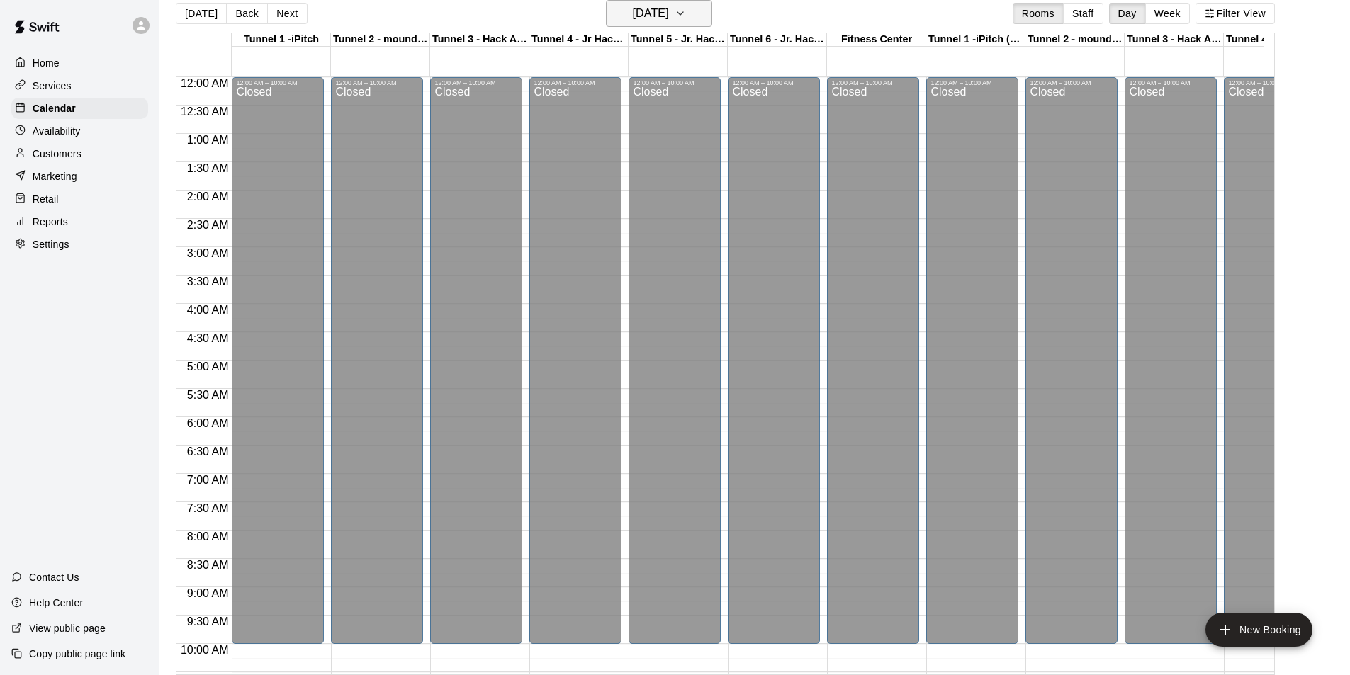
scroll to position [704, 0]
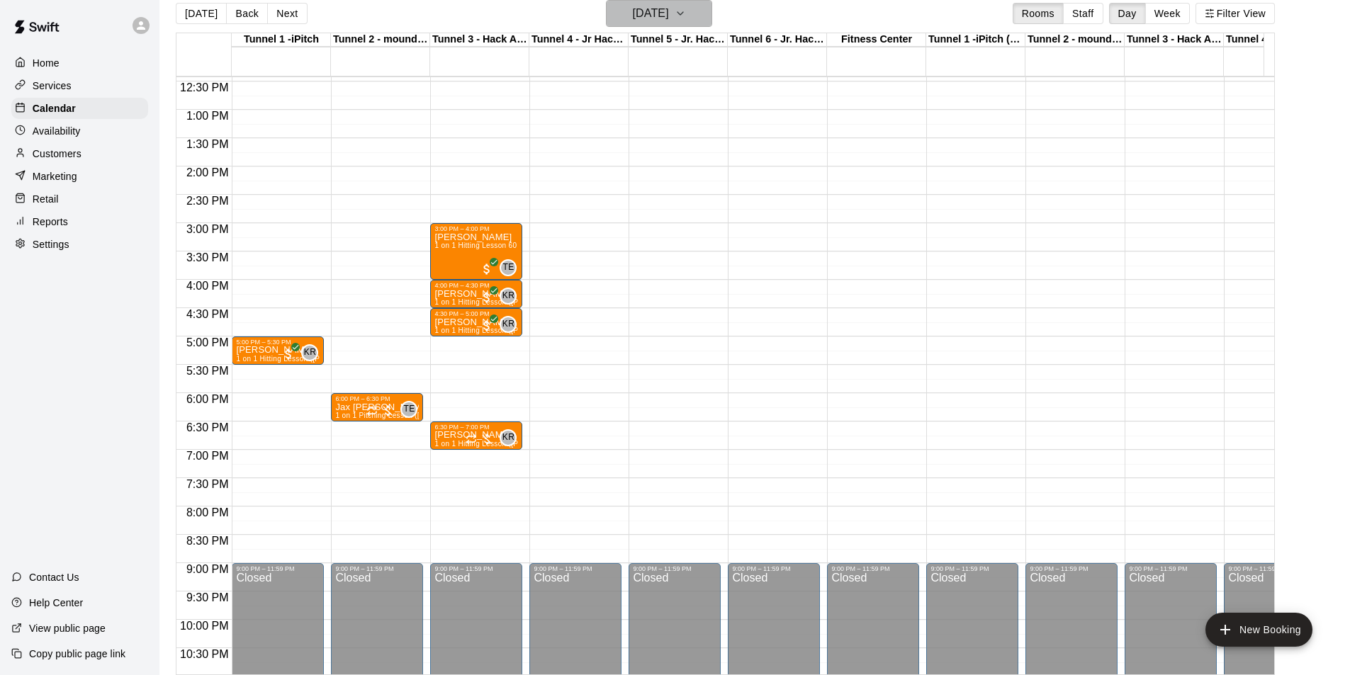
click at [669, 8] on h6 "Thursday Aug 14" at bounding box center [651, 14] width 36 height 20
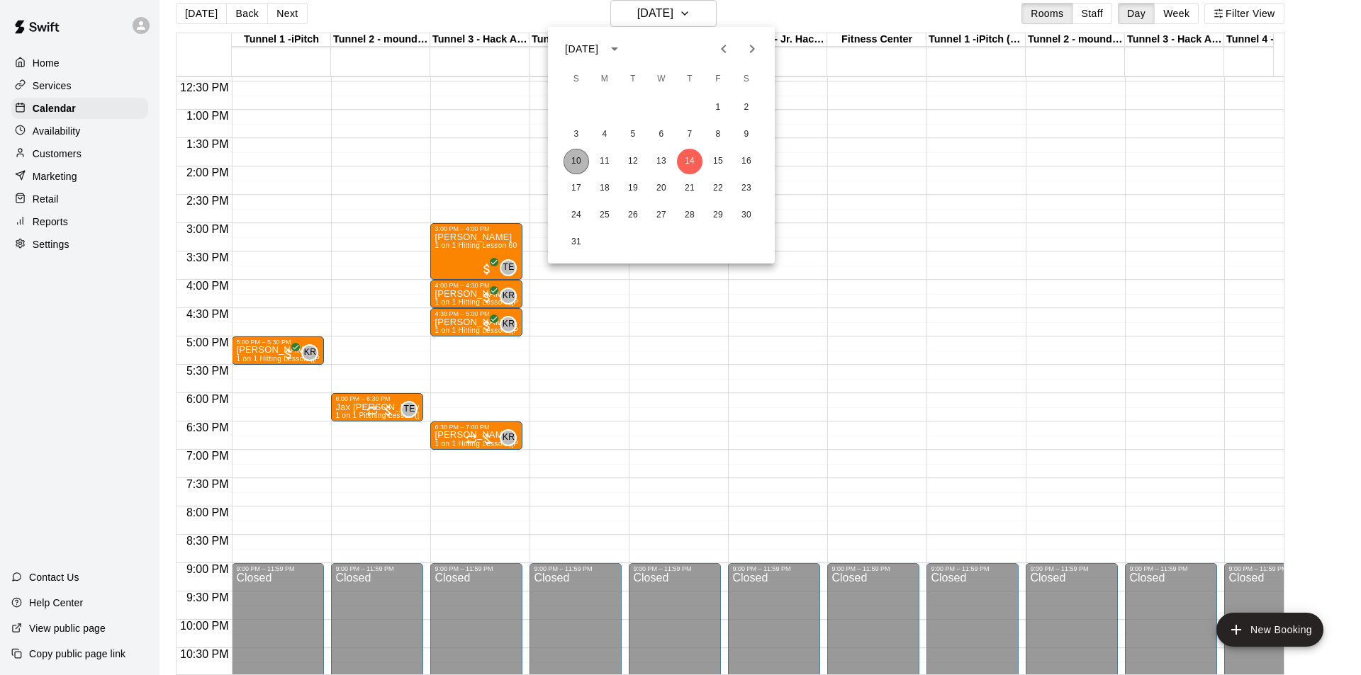
click at [573, 159] on button "10" at bounding box center [576, 162] width 26 height 26
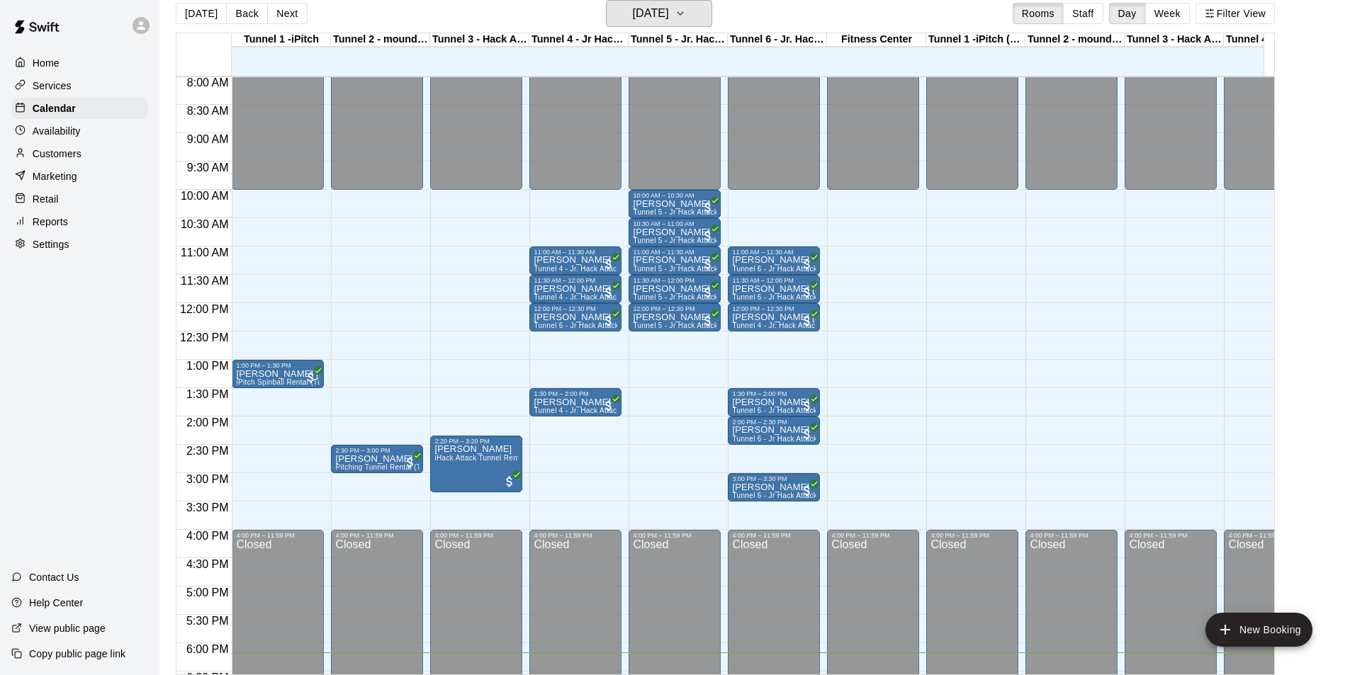
scroll to position [421, 0]
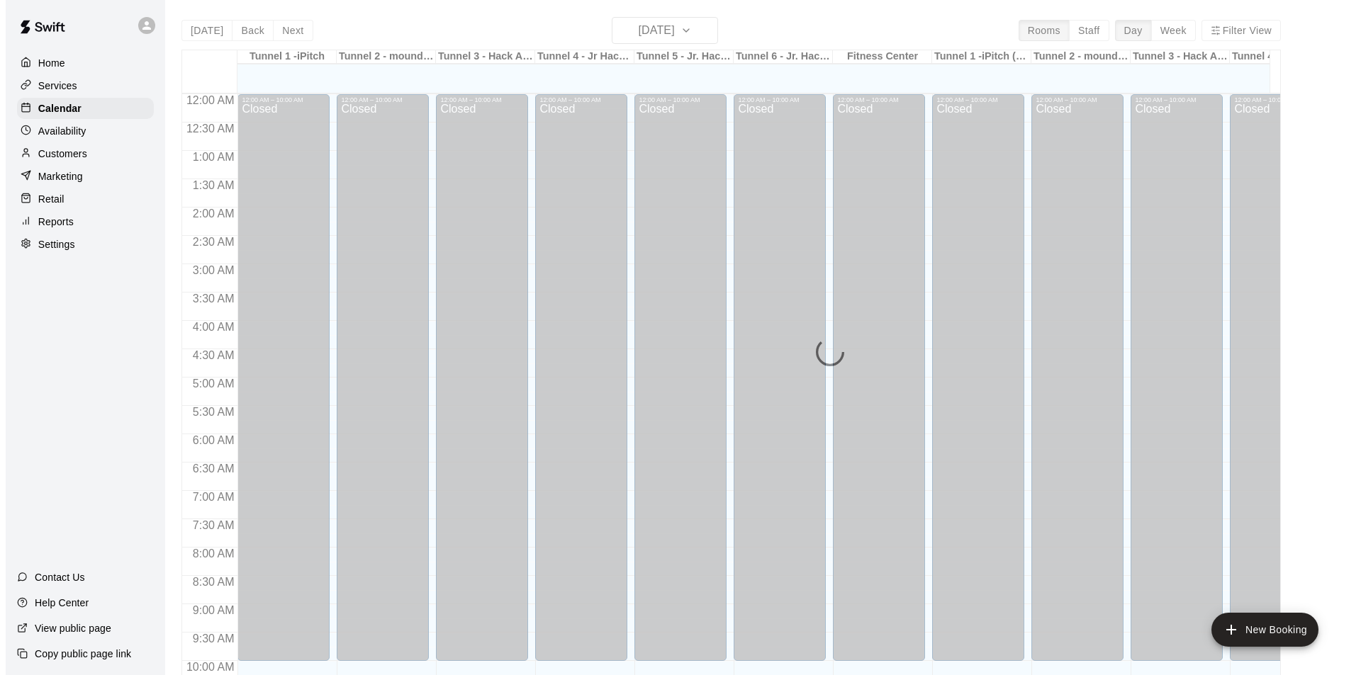
scroll to position [721, 0]
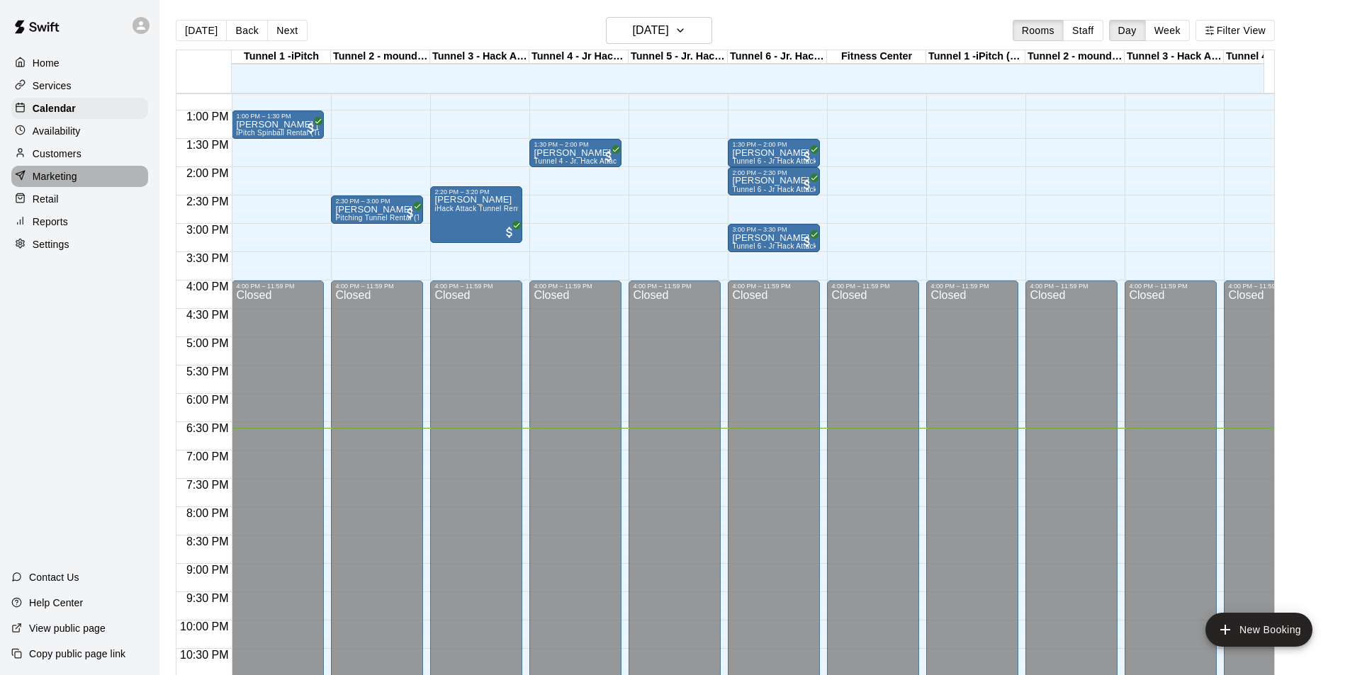
click at [40, 174] on p "Marketing" at bounding box center [55, 176] width 45 height 14
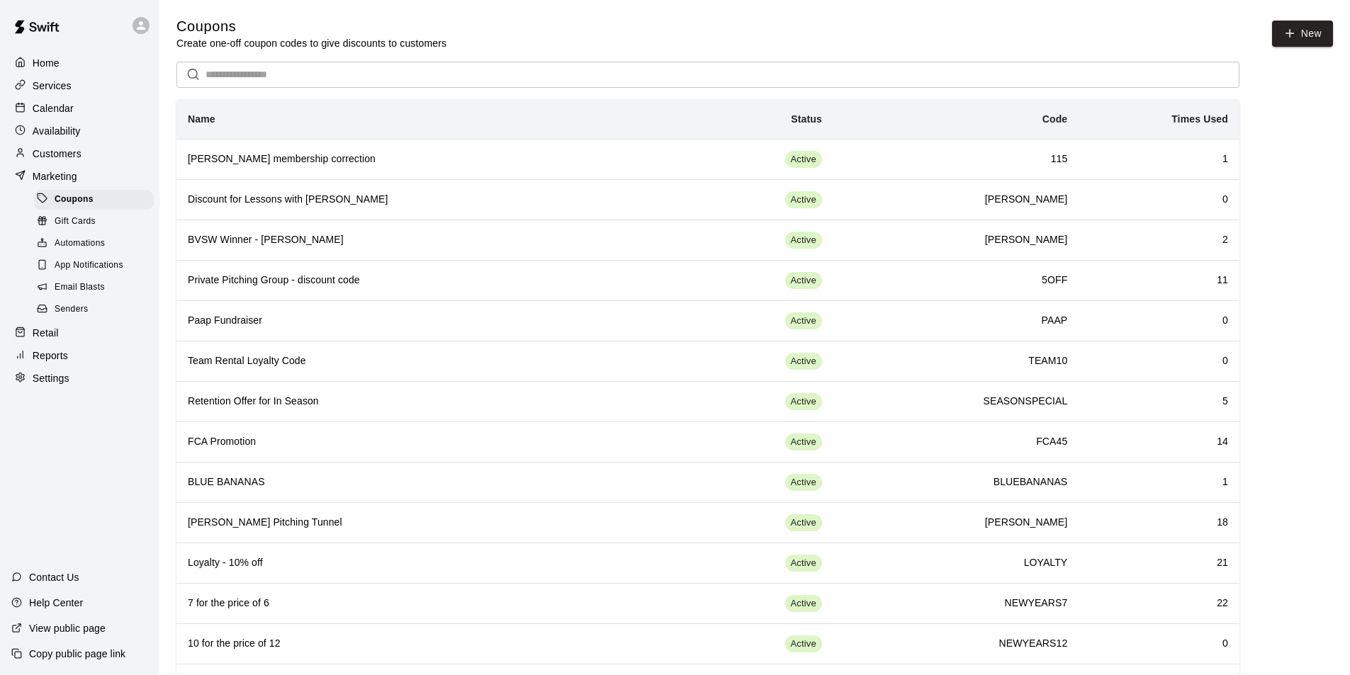
click at [77, 292] on span "Email Blasts" at bounding box center [80, 288] width 50 height 14
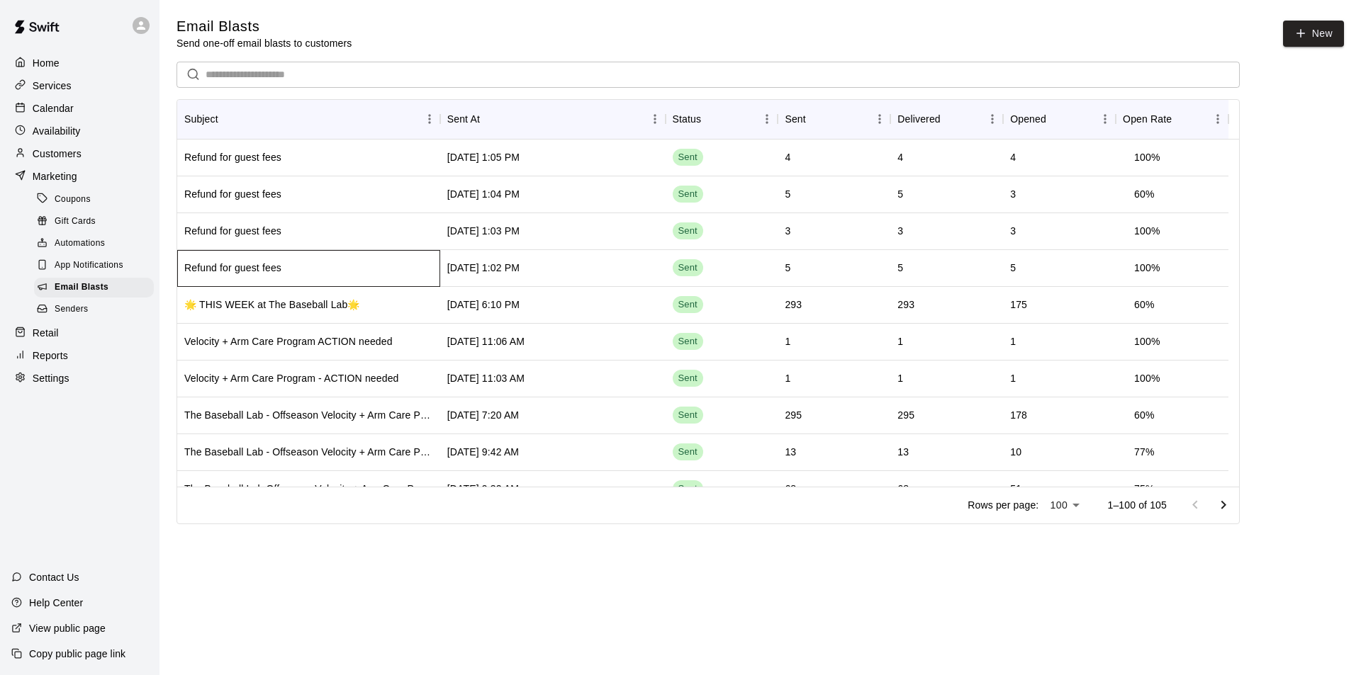
click at [408, 257] on div "Refund for guest fees" at bounding box center [308, 268] width 263 height 37
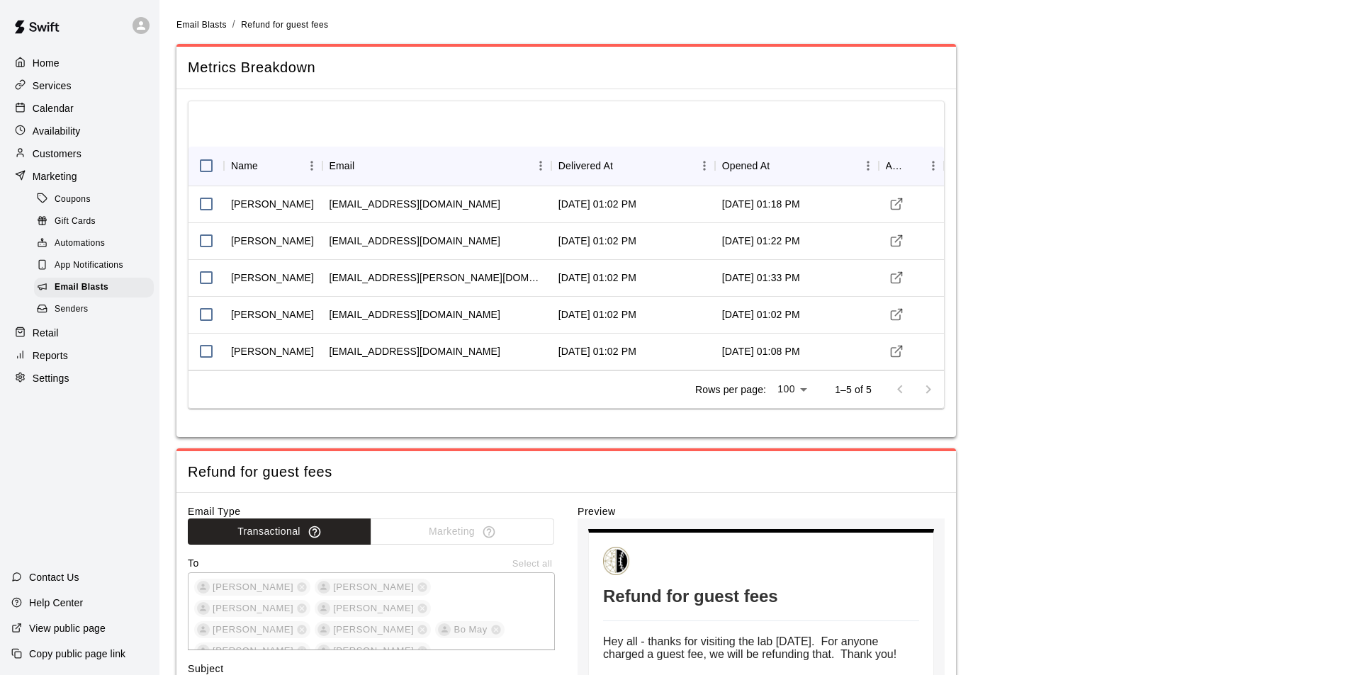
click at [56, 176] on p "Marketing" at bounding box center [55, 176] width 45 height 14
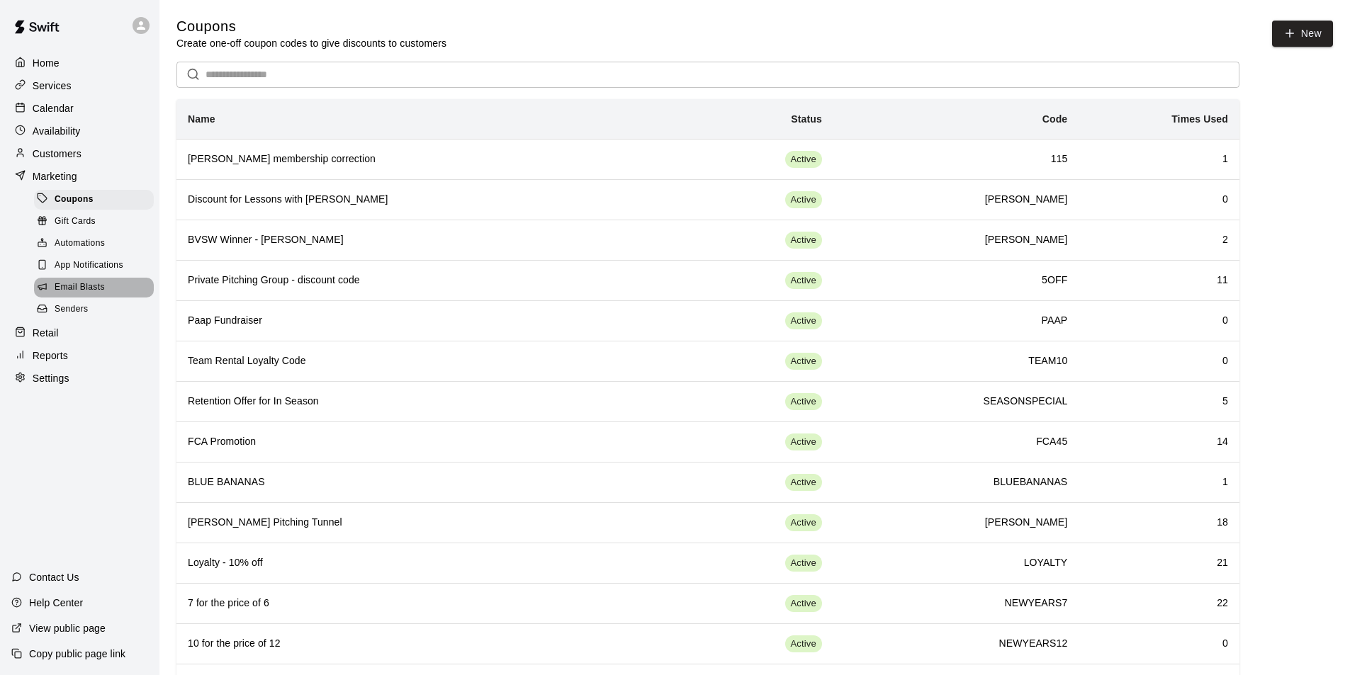
click at [103, 287] on div "Email Blasts" at bounding box center [94, 288] width 120 height 20
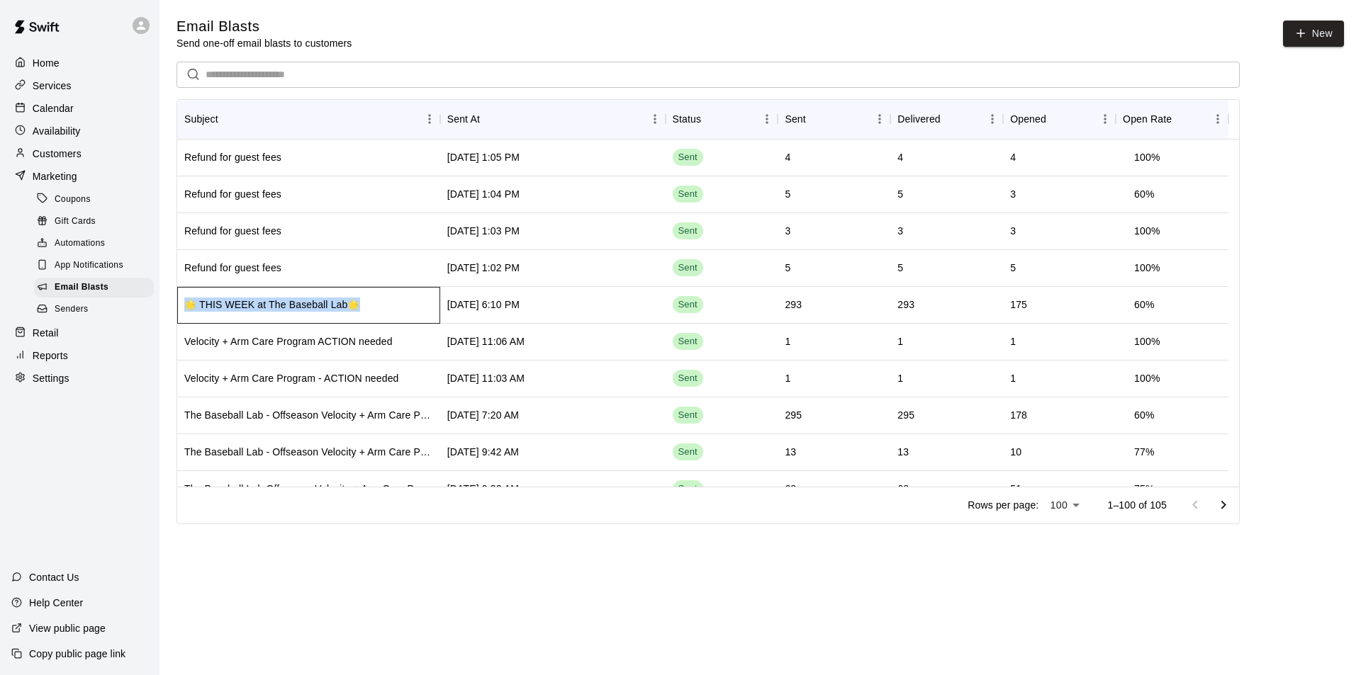
drag, startPoint x: 371, startPoint y: 305, endPoint x: 183, endPoint y: 298, distance: 188.6
click at [183, 298] on div "🌟 THIS WEEK at The Baseball Lab🌟" at bounding box center [308, 305] width 263 height 37
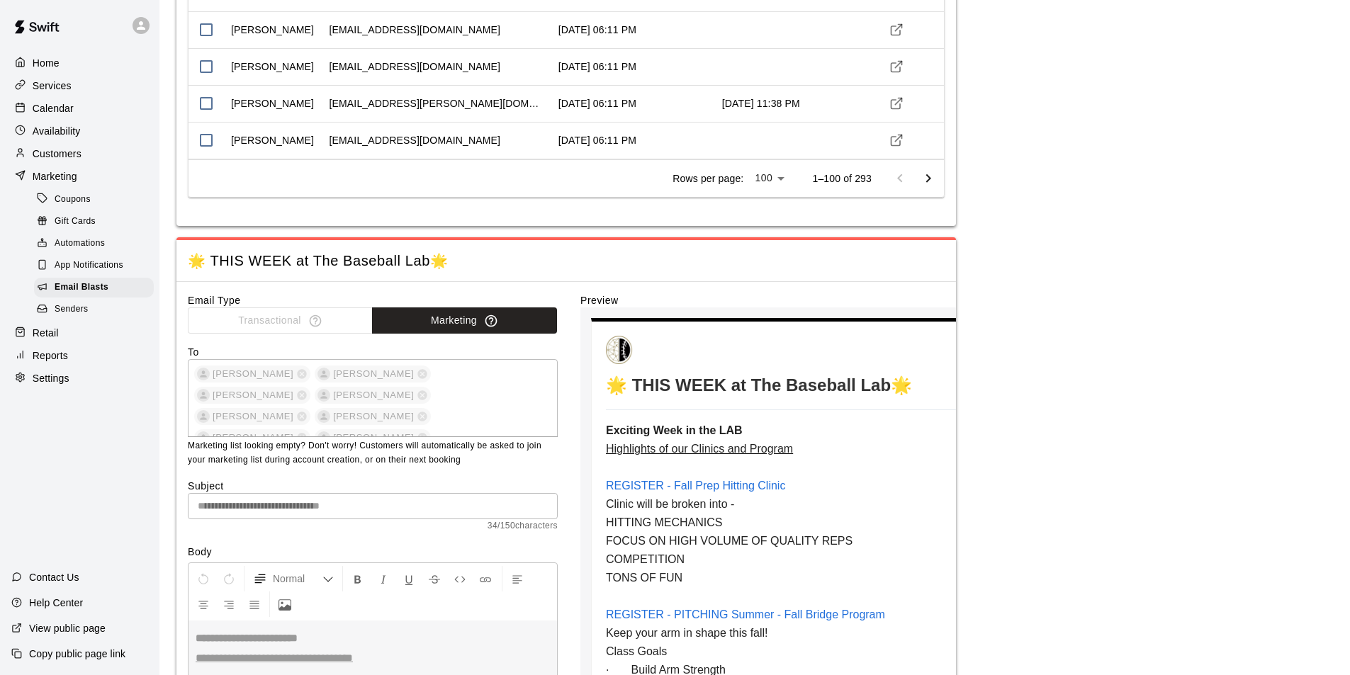
scroll to position [3898, 0]
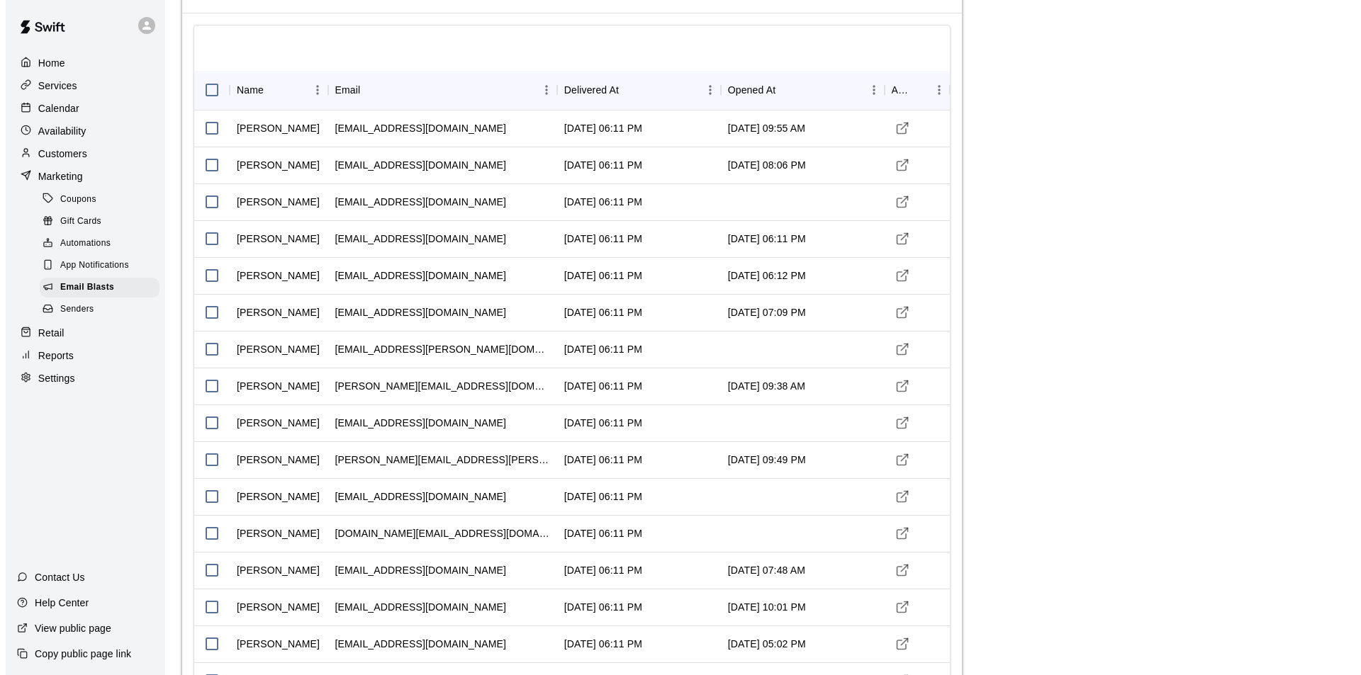
scroll to position [0, 0]
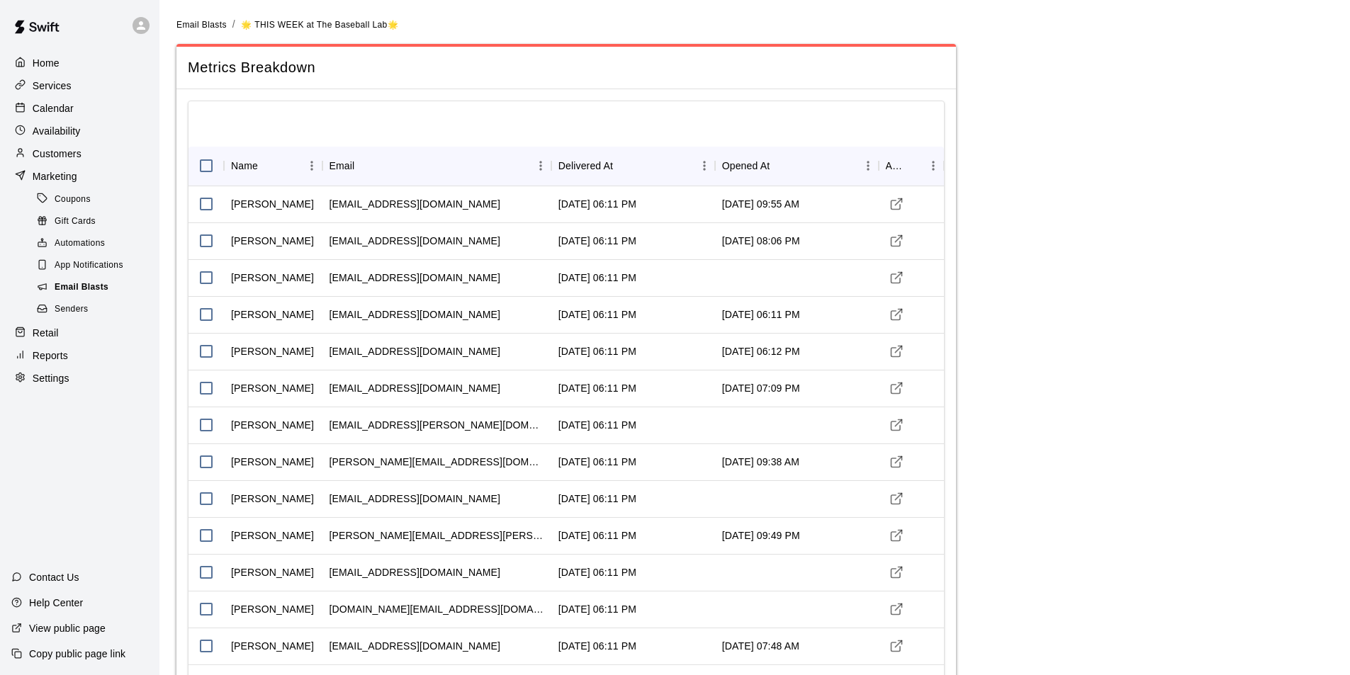
click at [105, 291] on span "Email Blasts" at bounding box center [82, 288] width 54 height 14
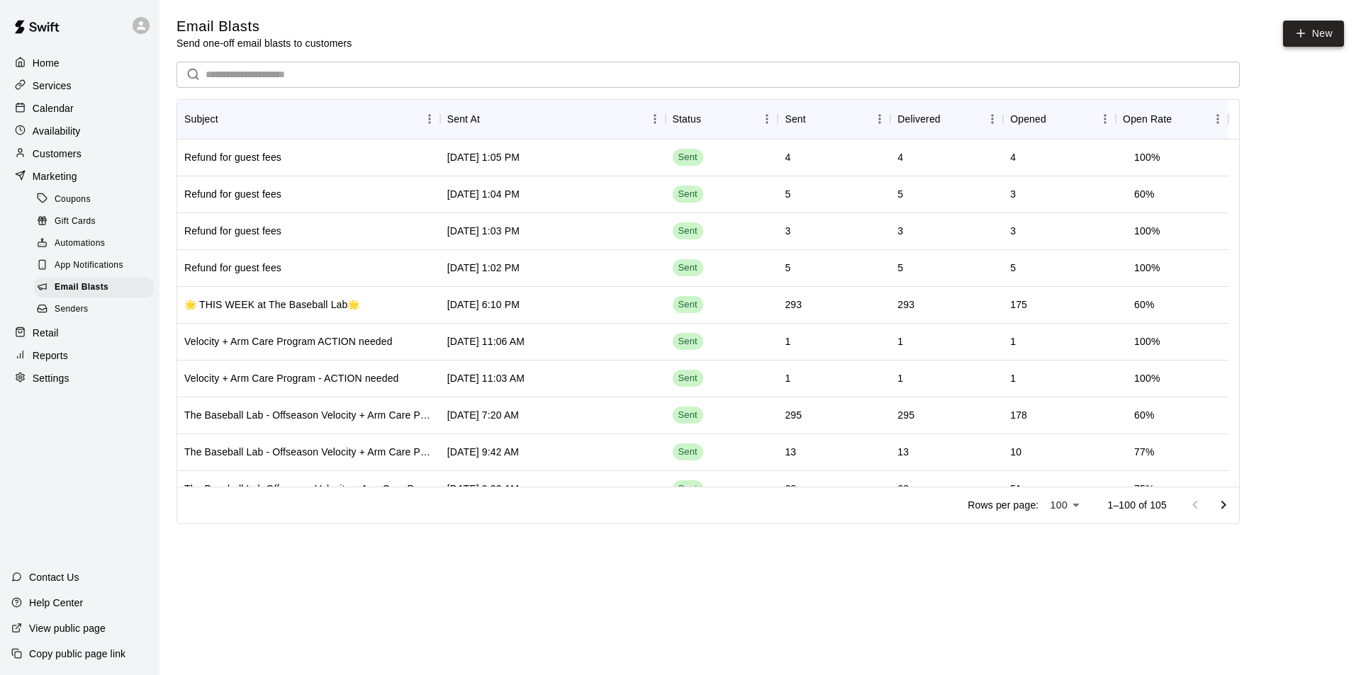
click at [1321, 36] on link "New" at bounding box center [1313, 34] width 61 height 26
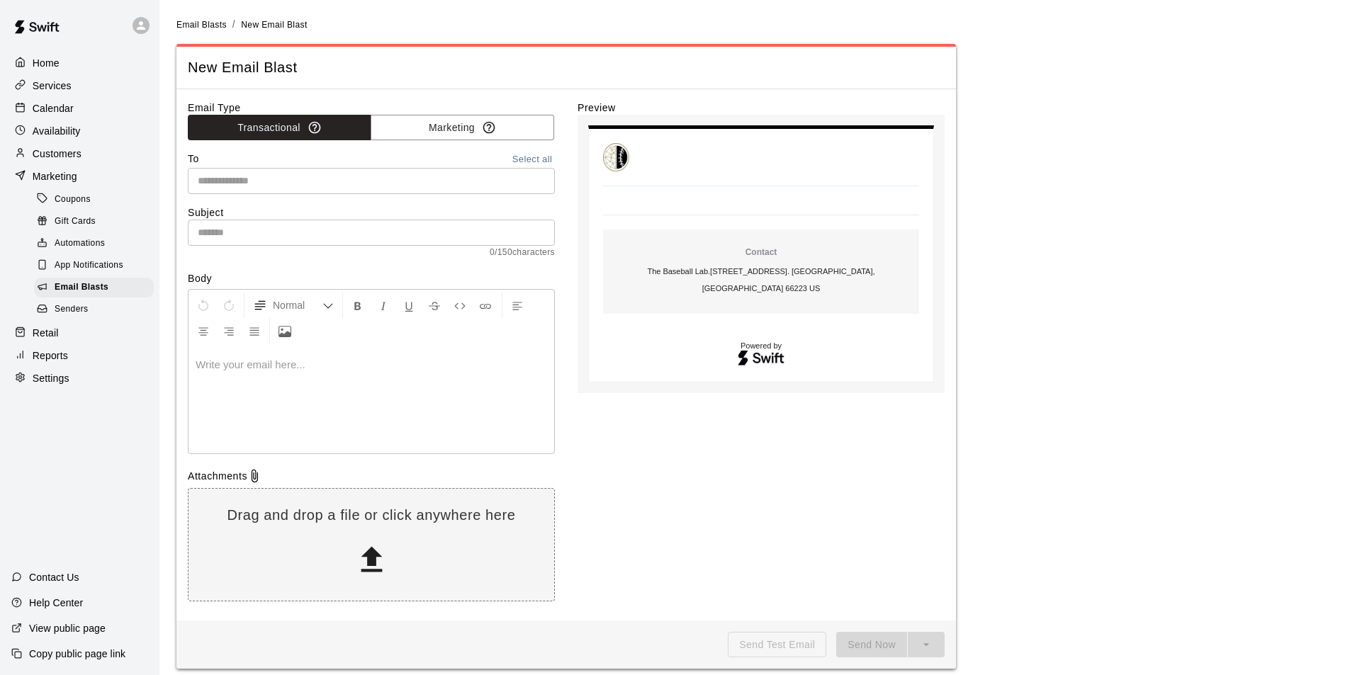
click at [227, 183] on input "text" at bounding box center [370, 181] width 356 height 18
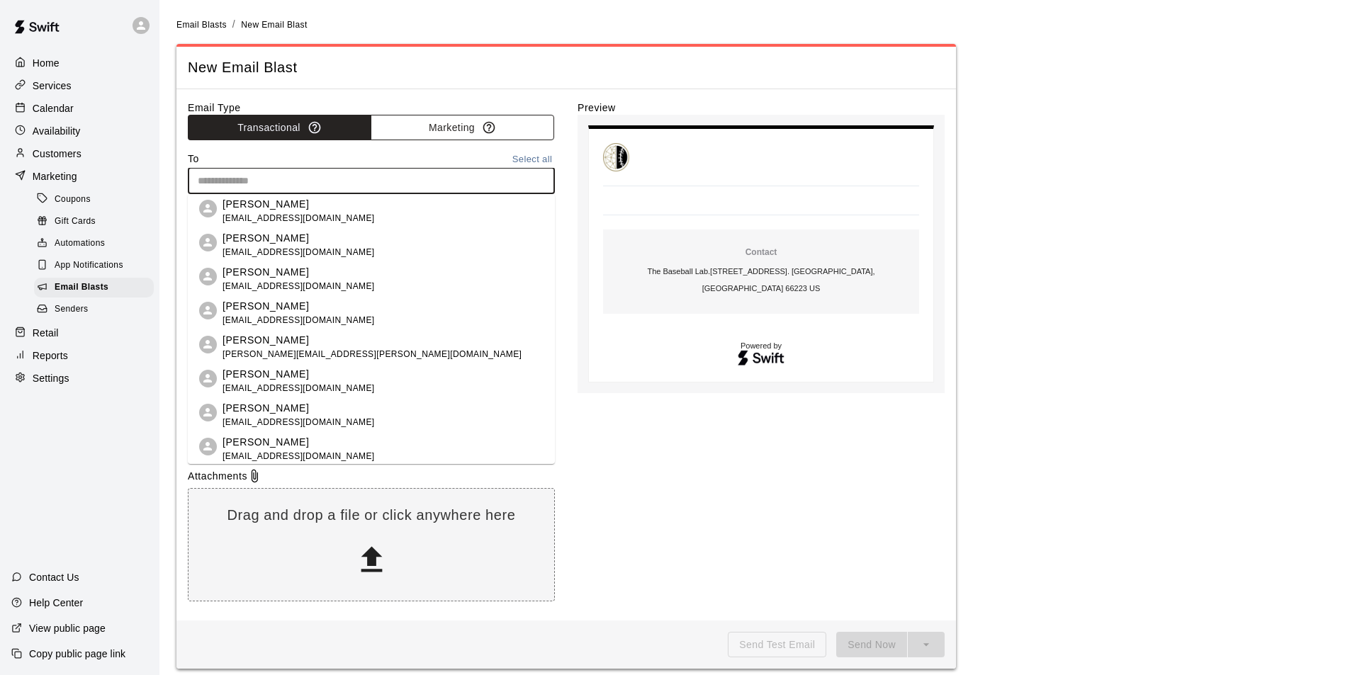
click at [441, 136] on button "Marketing" at bounding box center [463, 128] width 184 height 26
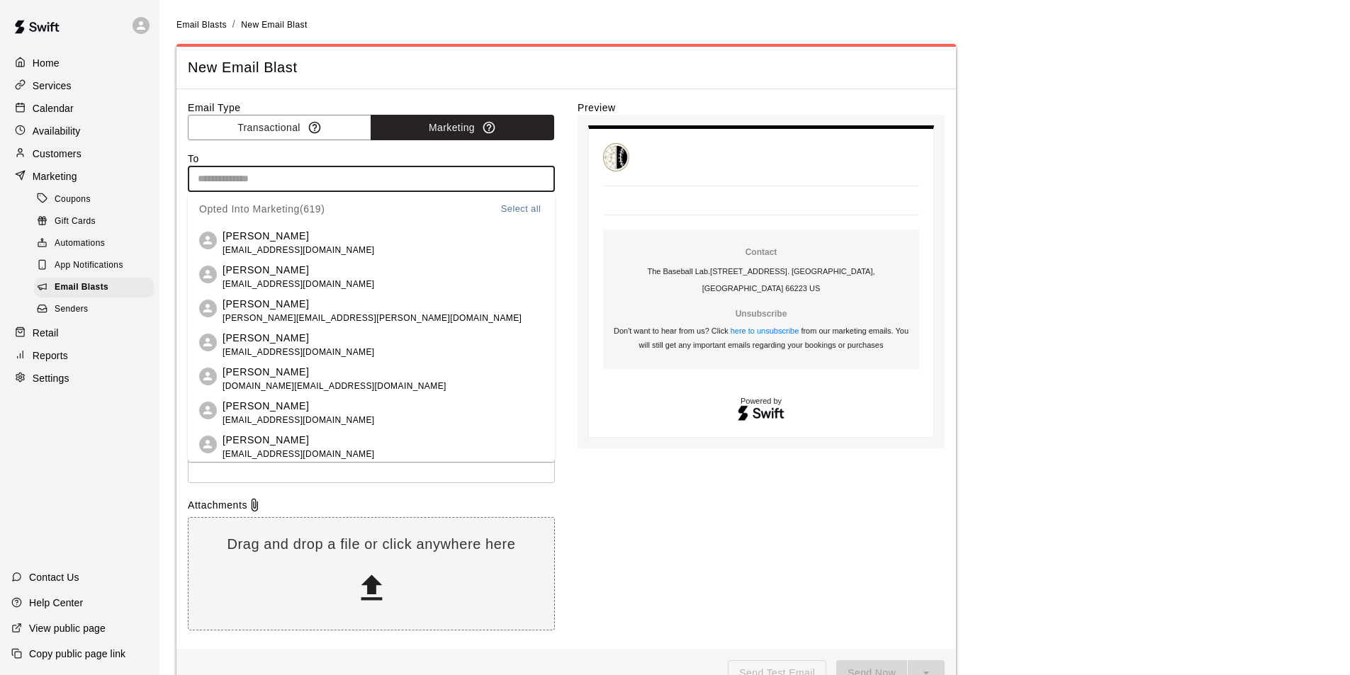
click at [482, 174] on input "text" at bounding box center [370, 179] width 356 height 18
click at [505, 208] on button "Select all" at bounding box center [520, 209] width 45 height 16
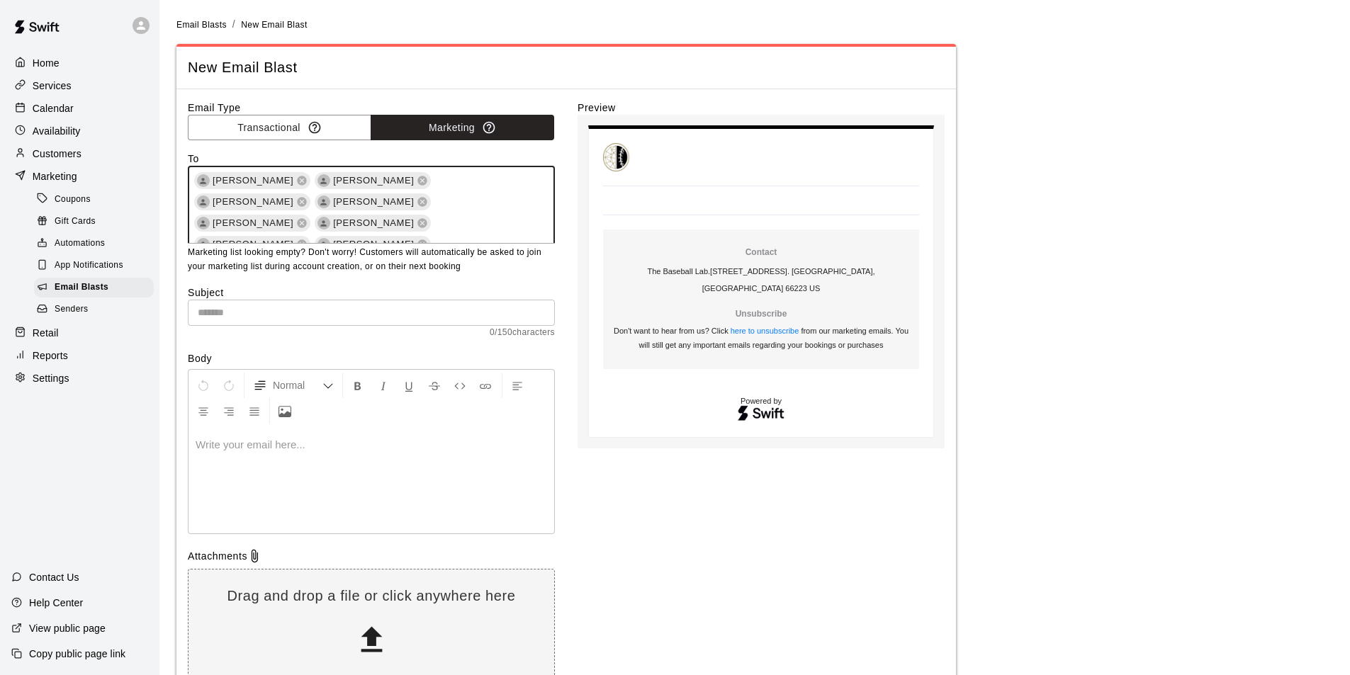
scroll to position [4481, 0]
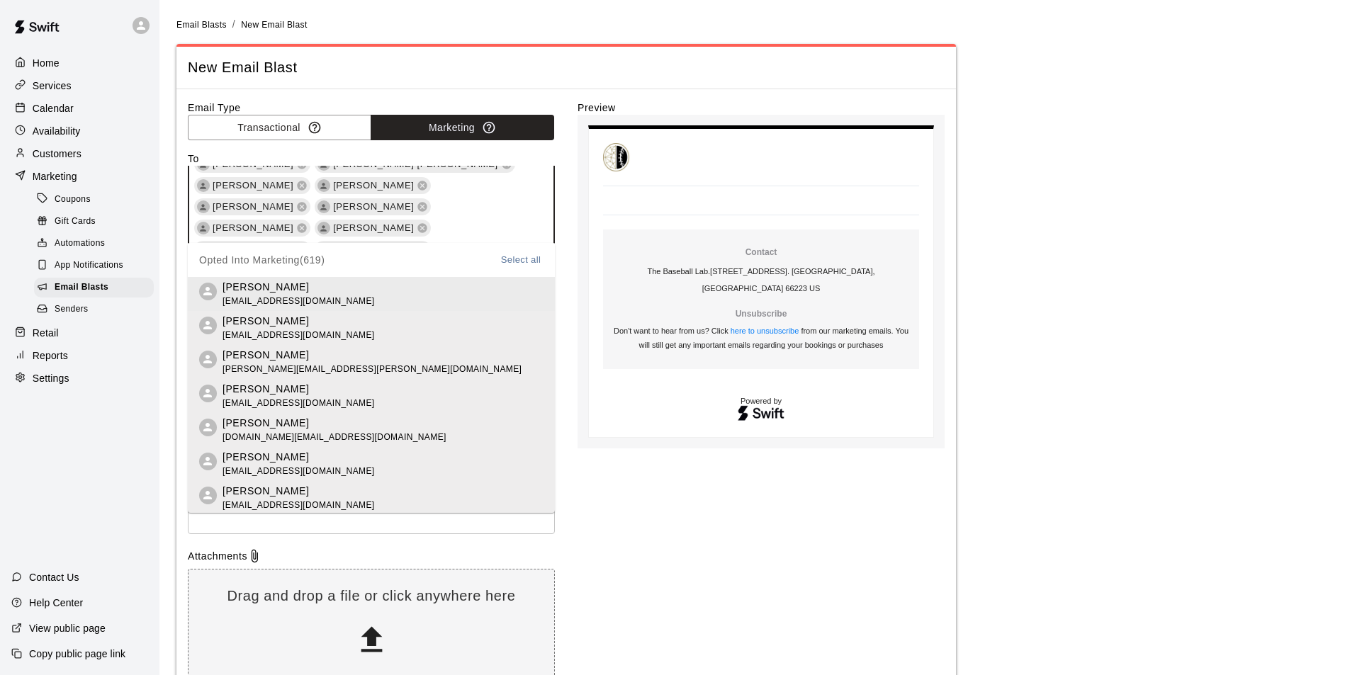
click at [571, 257] on div "Email Type Transactional Marketing To [PERSON_NAME] [PERSON_NAME] [PERSON_NAME]…" at bounding box center [566, 395] width 757 height 589
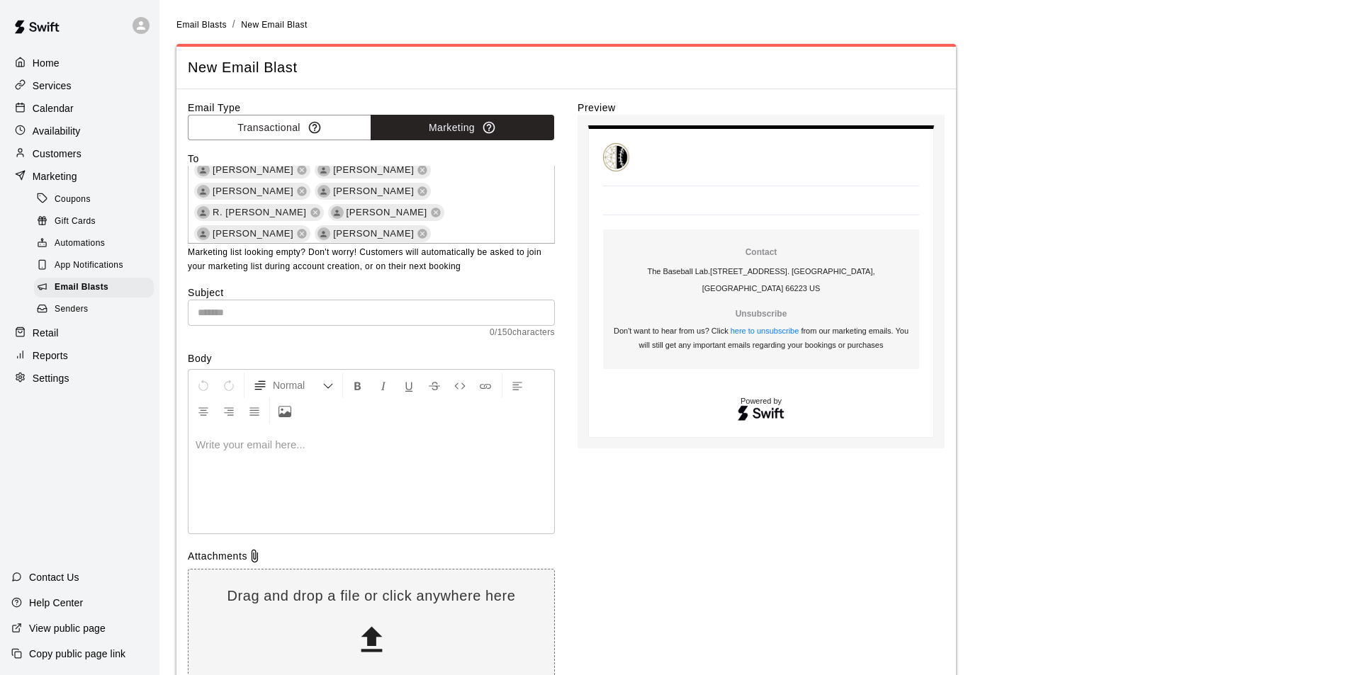
scroll to position [213, 0]
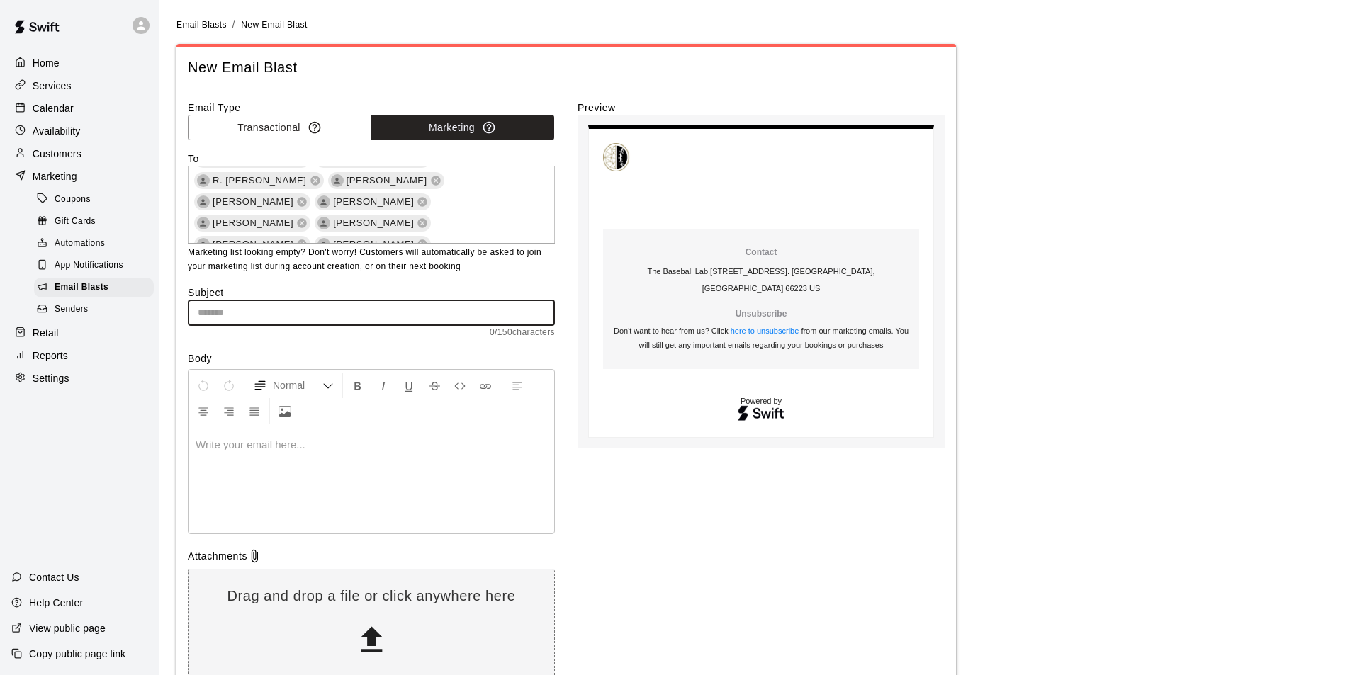
click at [242, 313] on input "text" at bounding box center [371, 313] width 367 height 26
paste input "**********"
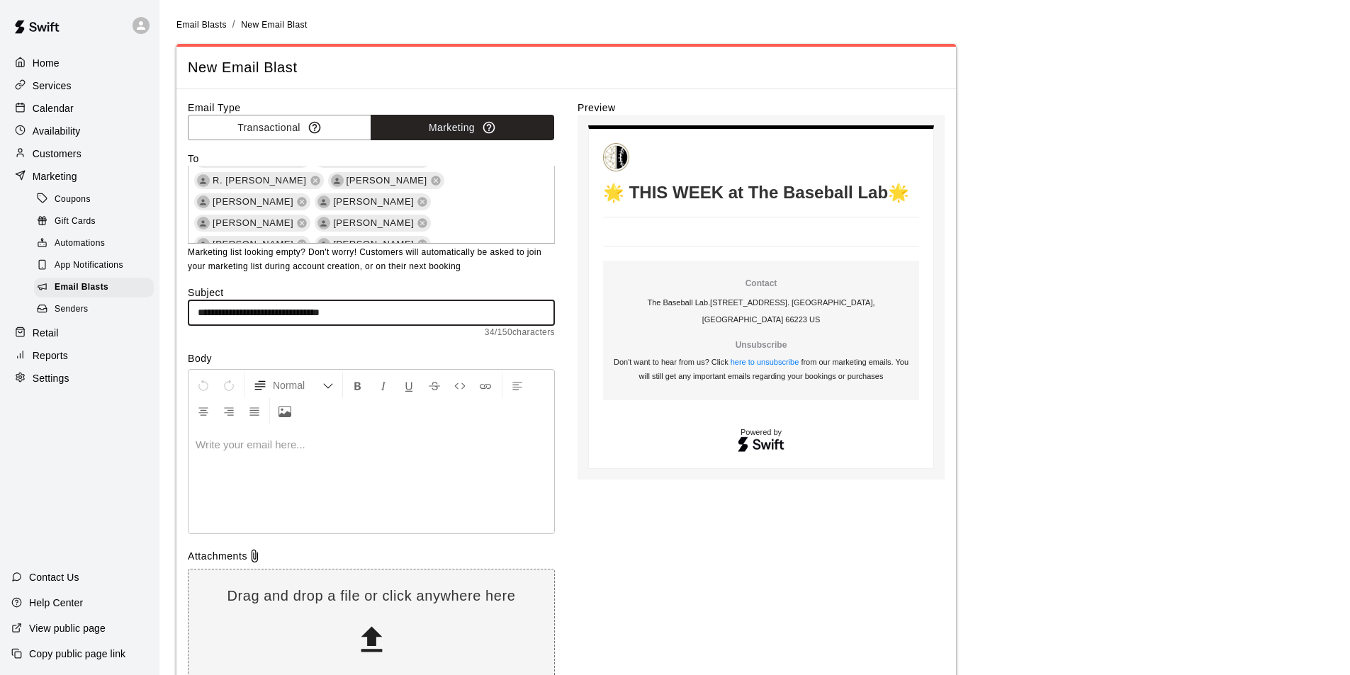
drag, startPoint x: 214, startPoint y: 312, endPoint x: 274, endPoint y: 312, distance: 59.5
click at [274, 312] on input "**********" at bounding box center [371, 313] width 367 height 26
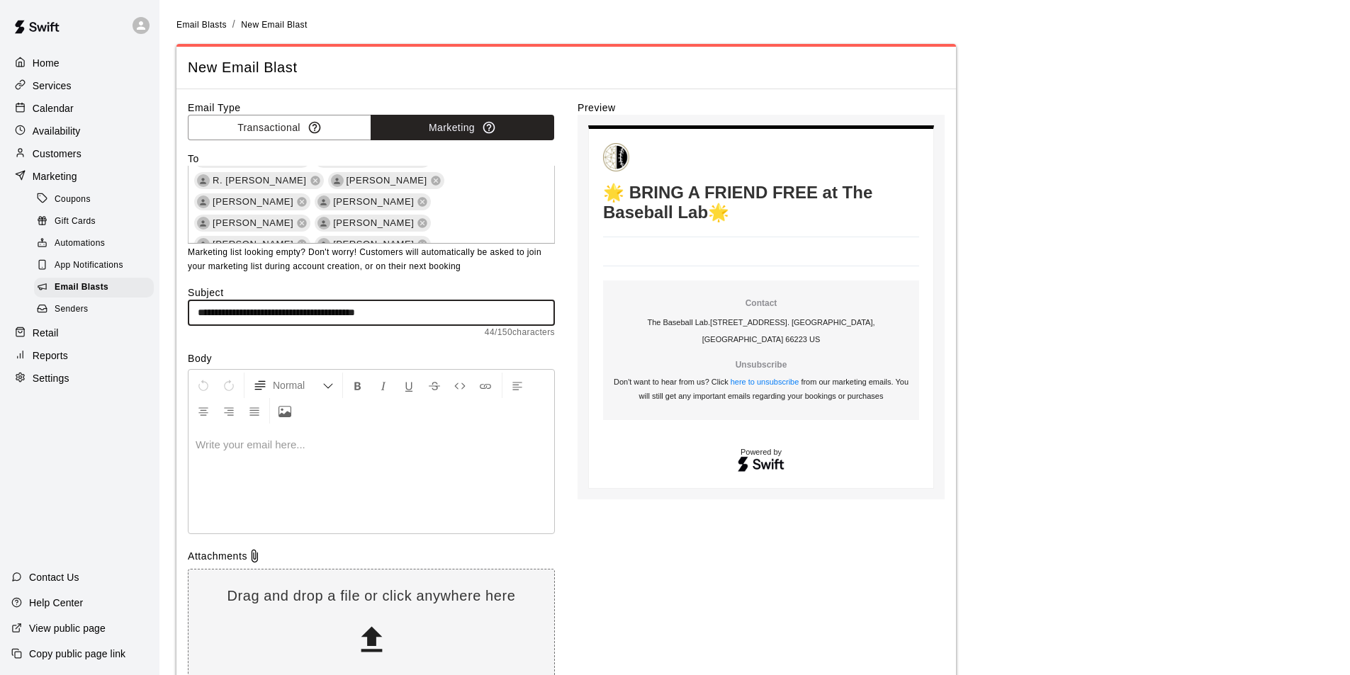
type input "**********"
click at [318, 464] on div at bounding box center [372, 480] width 366 height 106
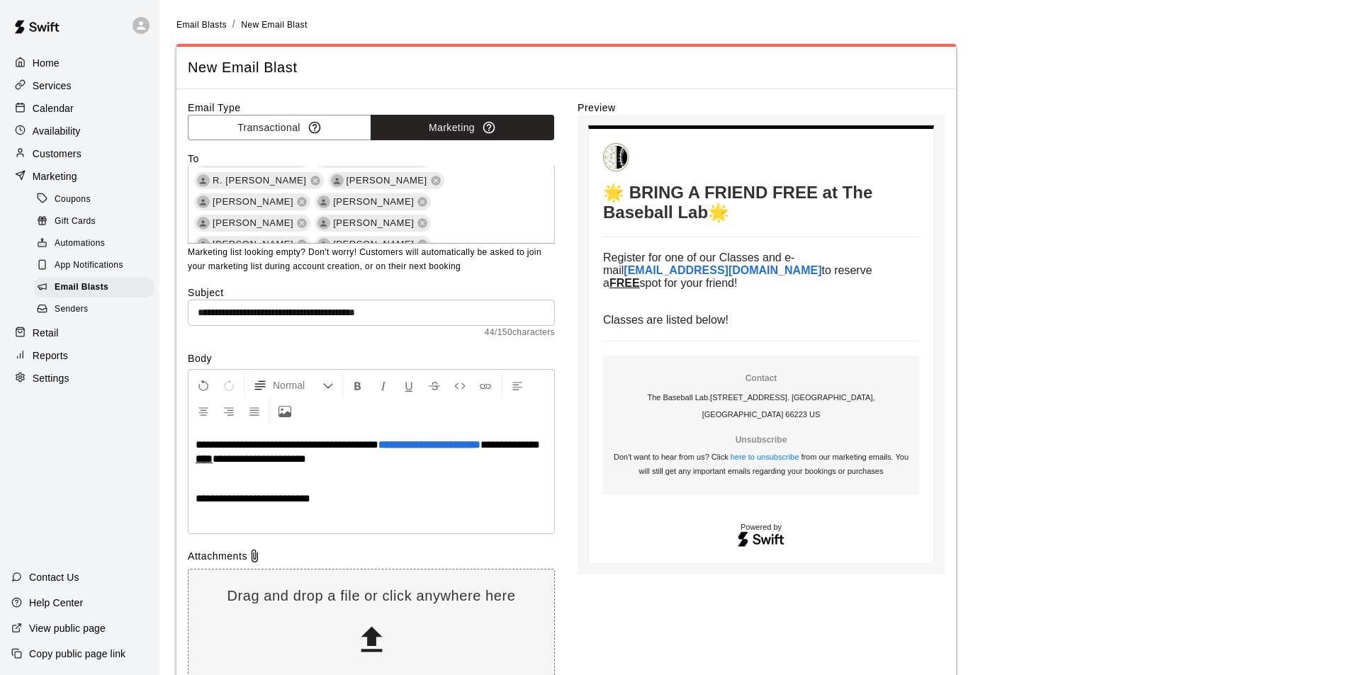
click at [370, 463] on p "**********" at bounding box center [372, 452] width 352 height 28
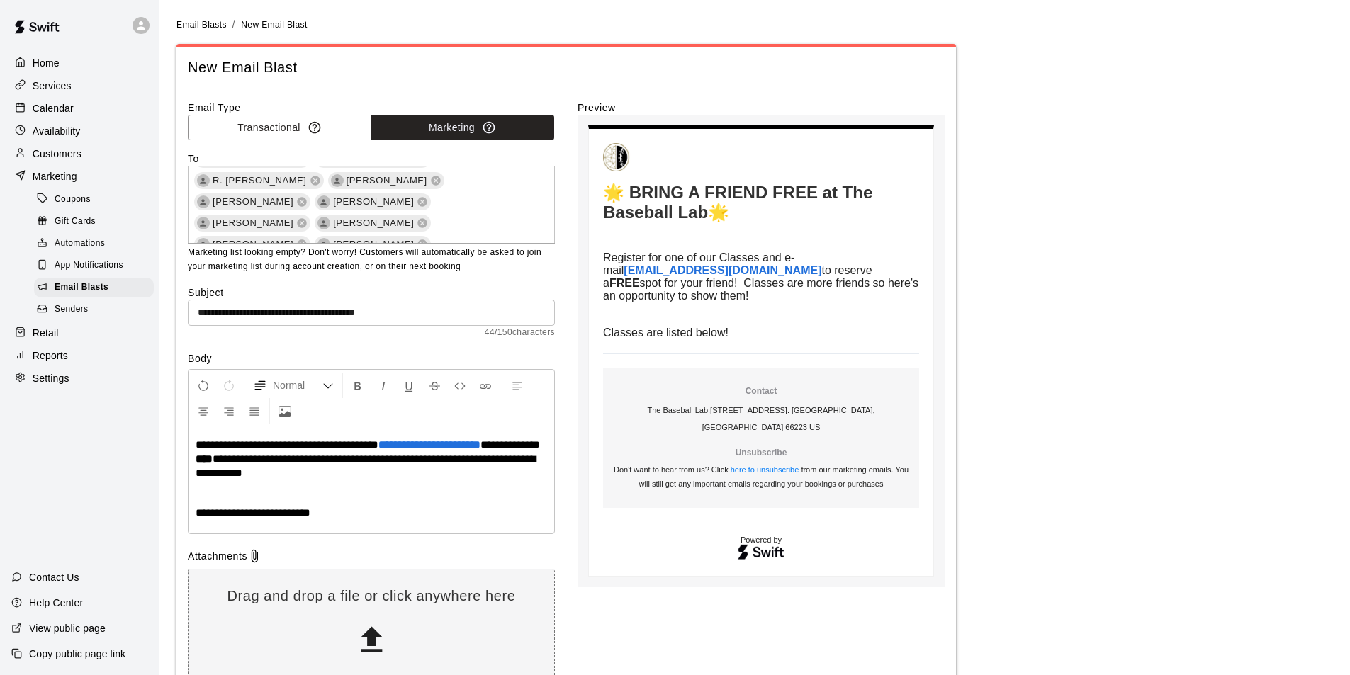
click at [381, 510] on p "**********" at bounding box center [372, 513] width 352 height 14
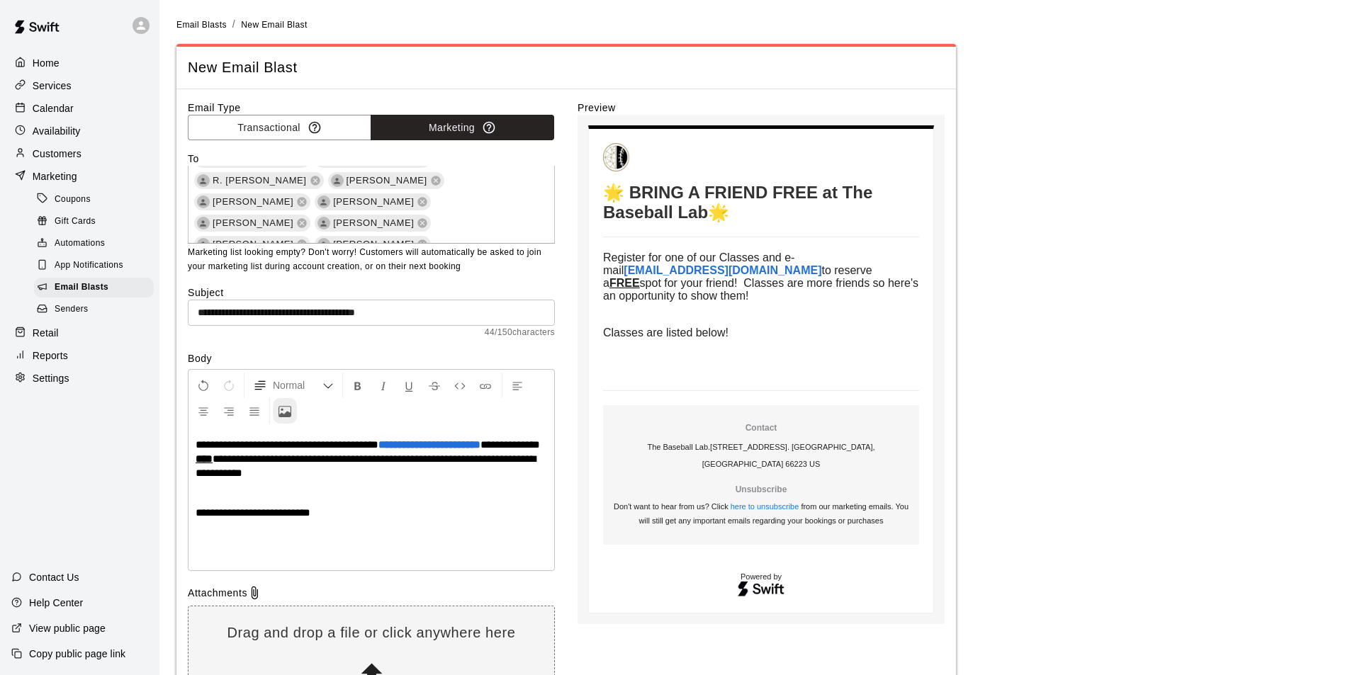
click at [295, 412] on button "Upload Image" at bounding box center [285, 411] width 24 height 26
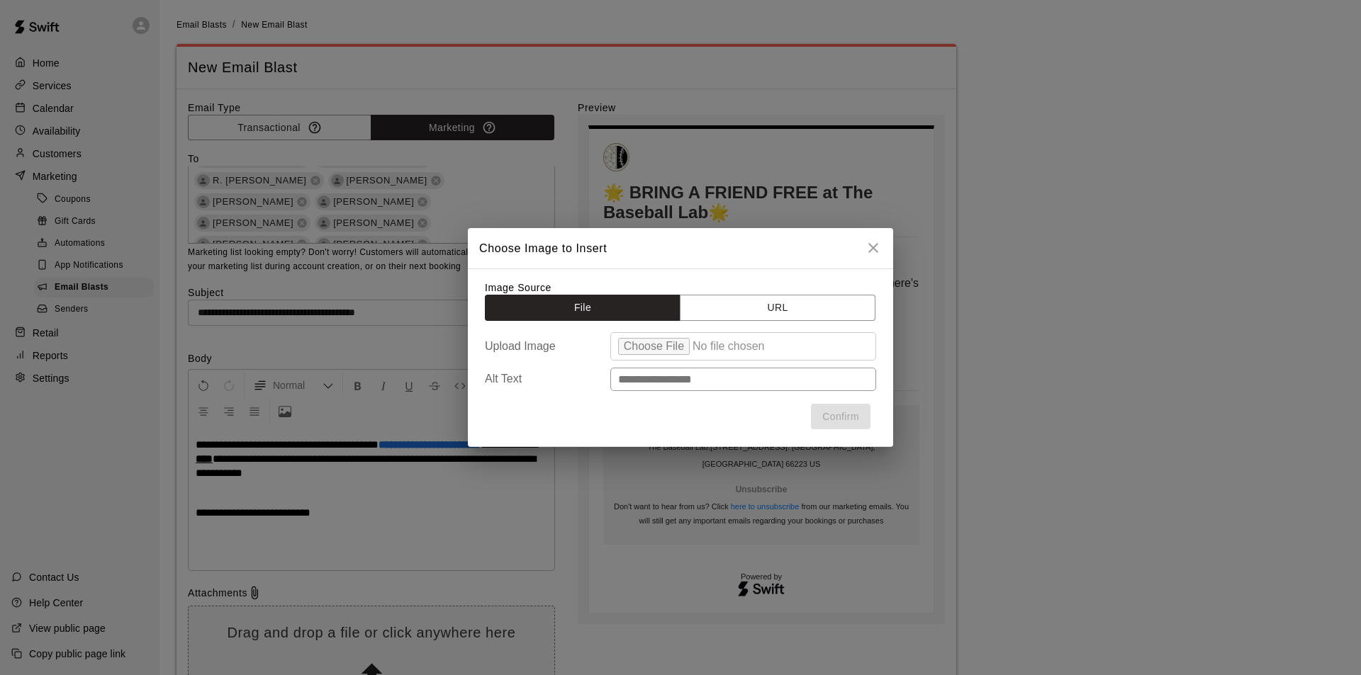
click at [636, 350] on input "file" at bounding box center [743, 346] width 266 height 28
type input "**********"
click at [823, 406] on button "Confirm" at bounding box center [841, 417] width 60 height 26
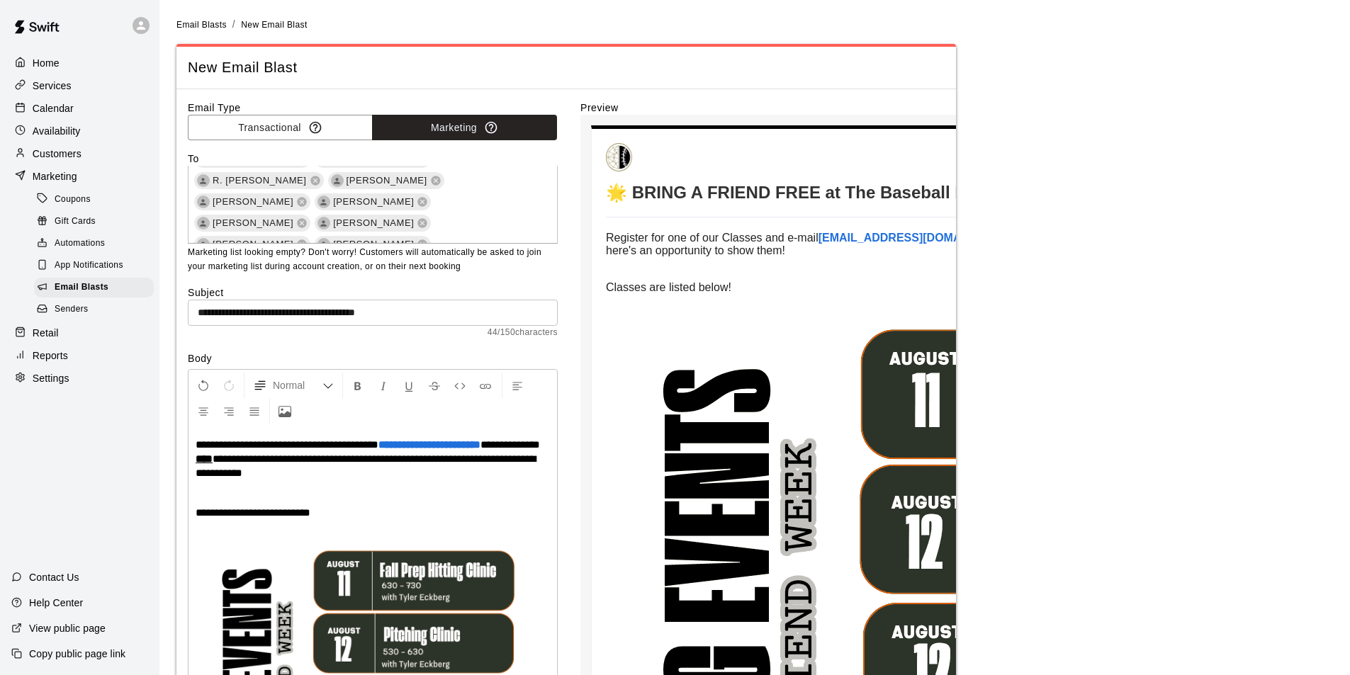
click at [395, 510] on p "**********" at bounding box center [373, 513] width 354 height 14
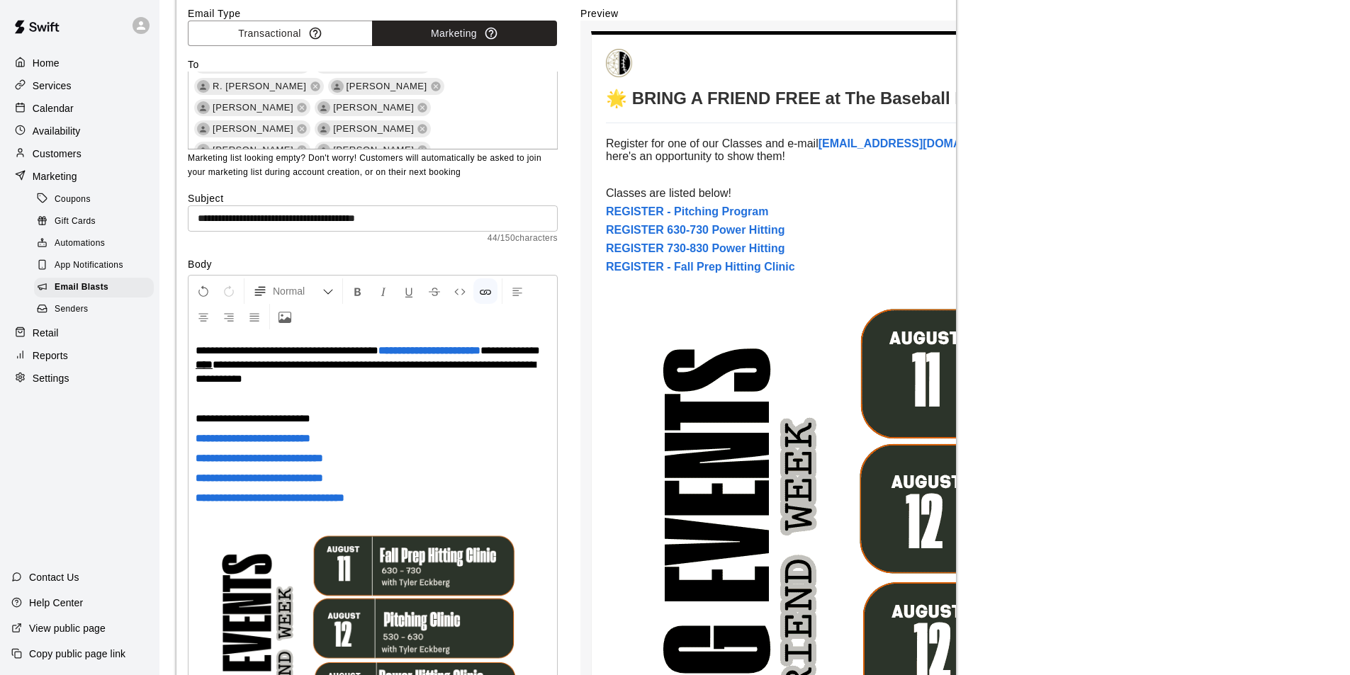
scroll to position [0, 0]
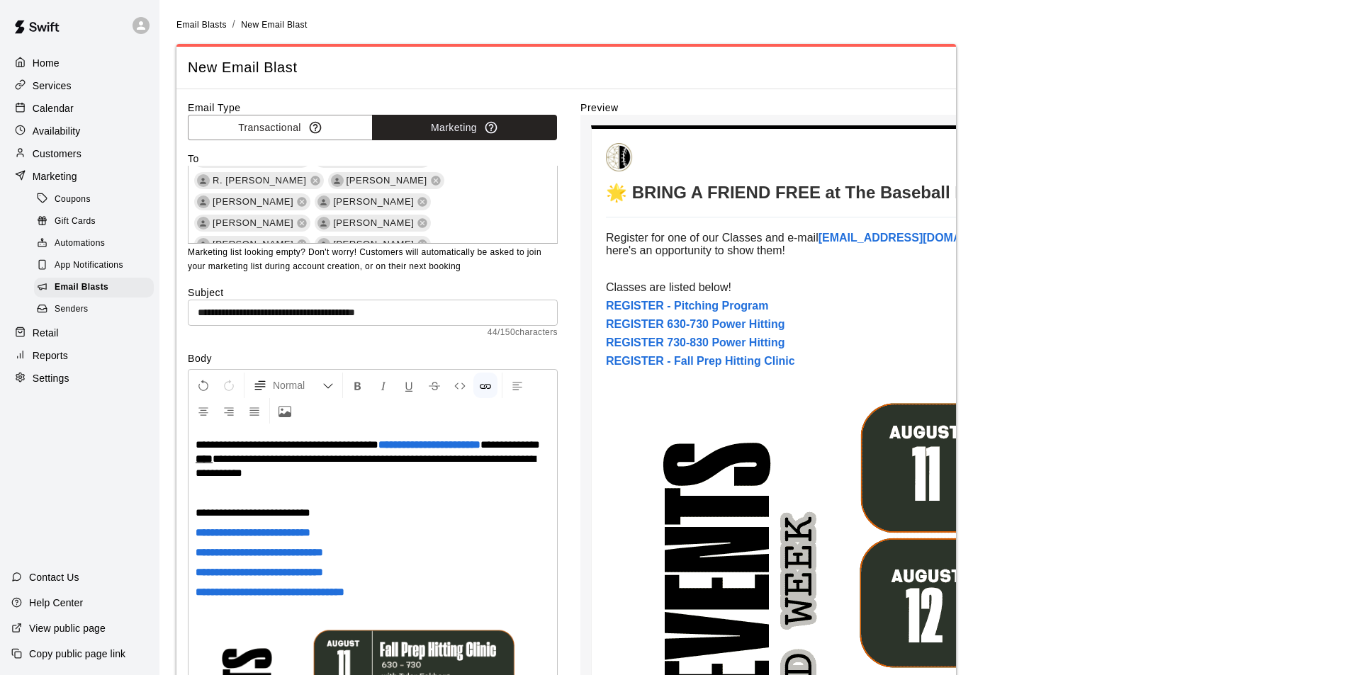
click at [446, 458] on span "**********" at bounding box center [366, 466] width 340 height 25
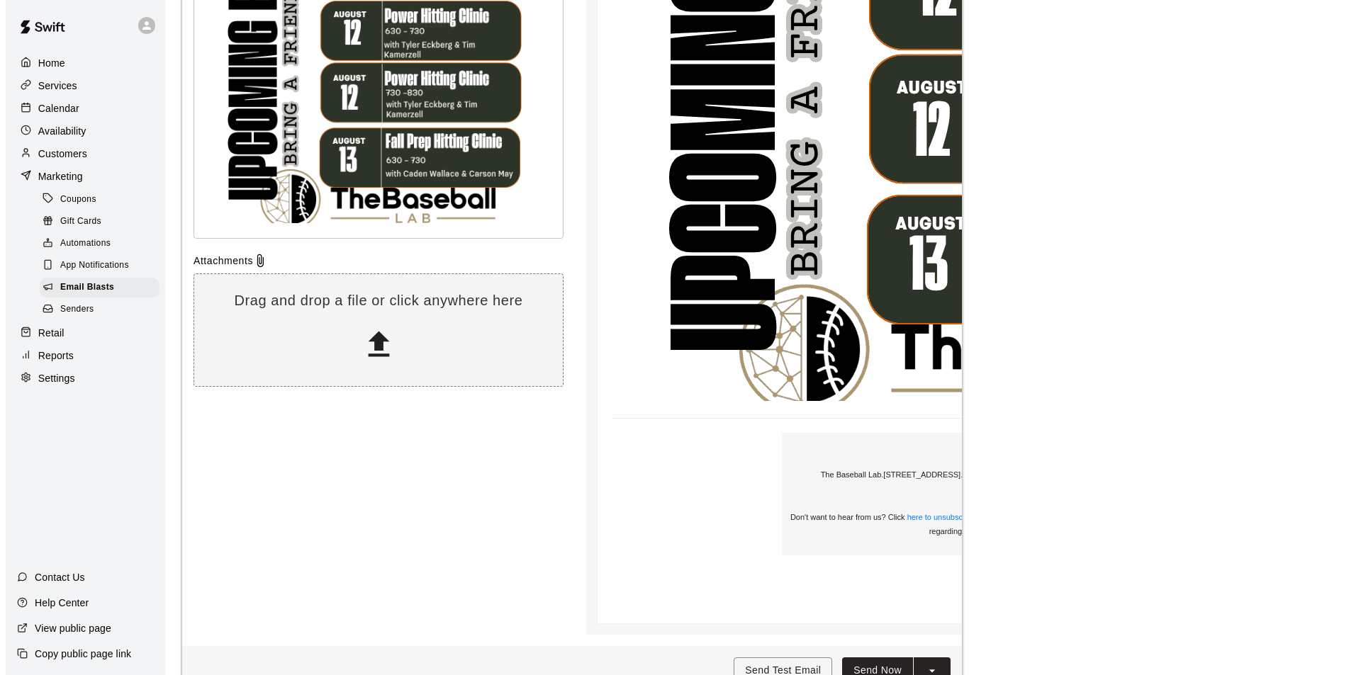
scroll to position [815, 0]
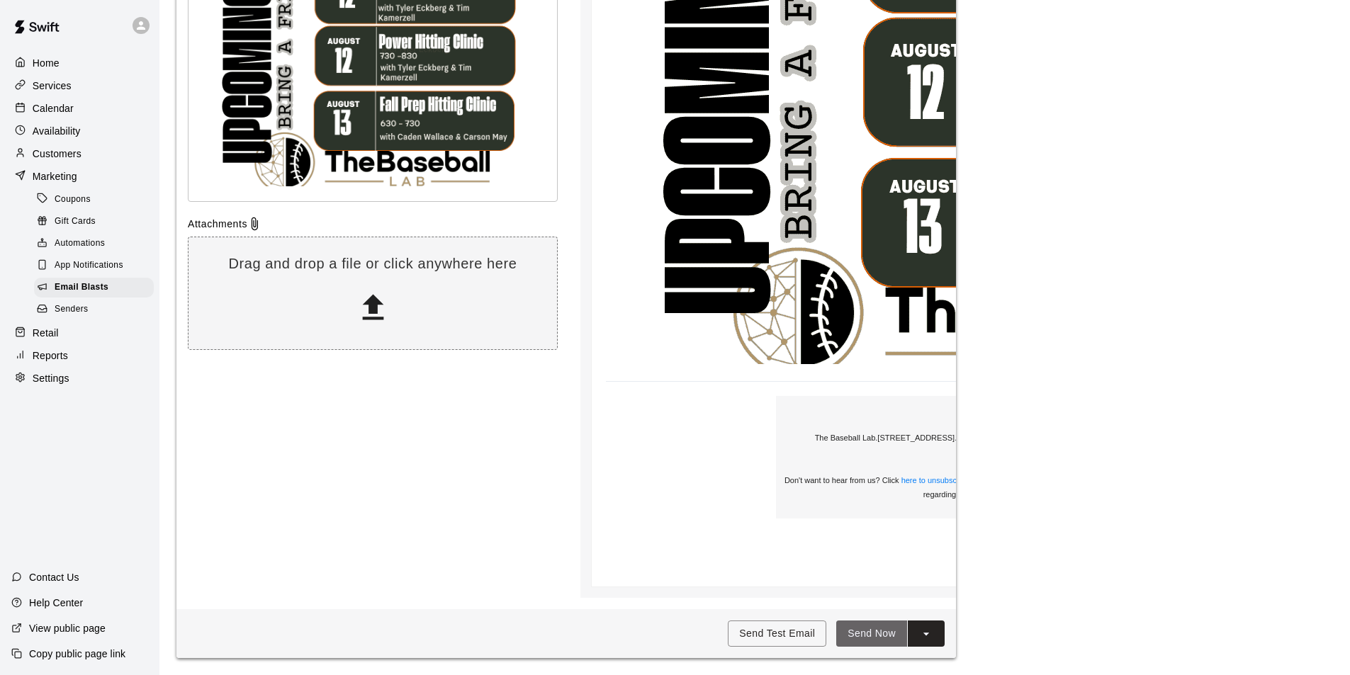
click at [878, 634] on button "Send Now" at bounding box center [871, 634] width 71 height 26
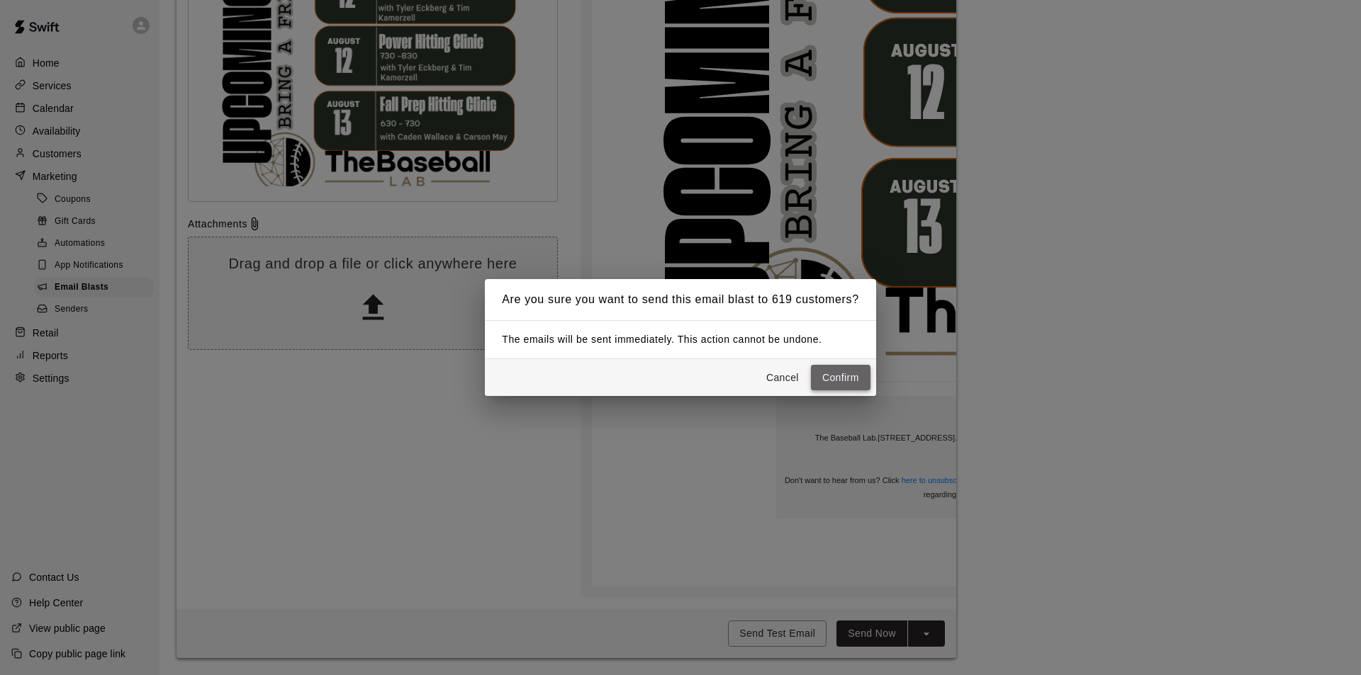
click at [845, 376] on button "Confirm" at bounding box center [841, 378] width 60 height 26
click at [863, 373] on button "Confirm" at bounding box center [841, 378] width 60 height 26
